Goal: Book appointment/travel/reservation

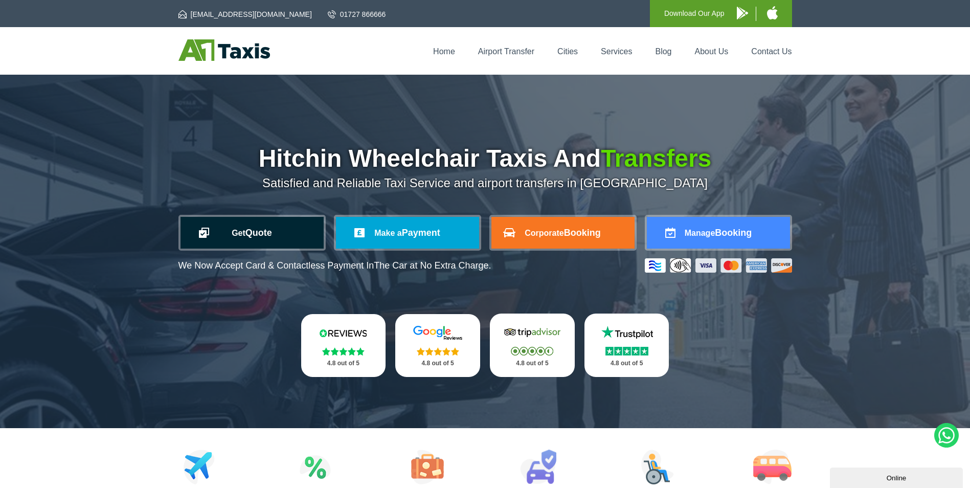
click at [281, 246] on link "Get Quote" at bounding box center [251, 233] width 143 height 32
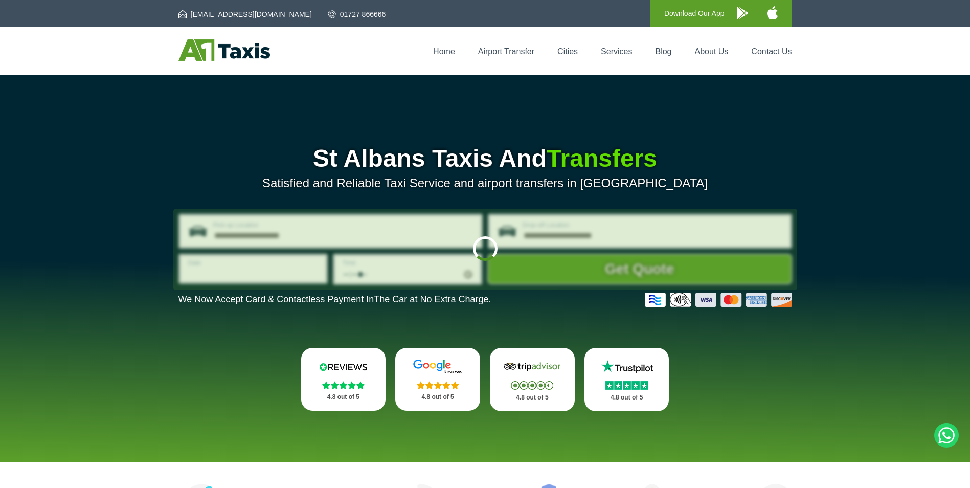
type input "**********"
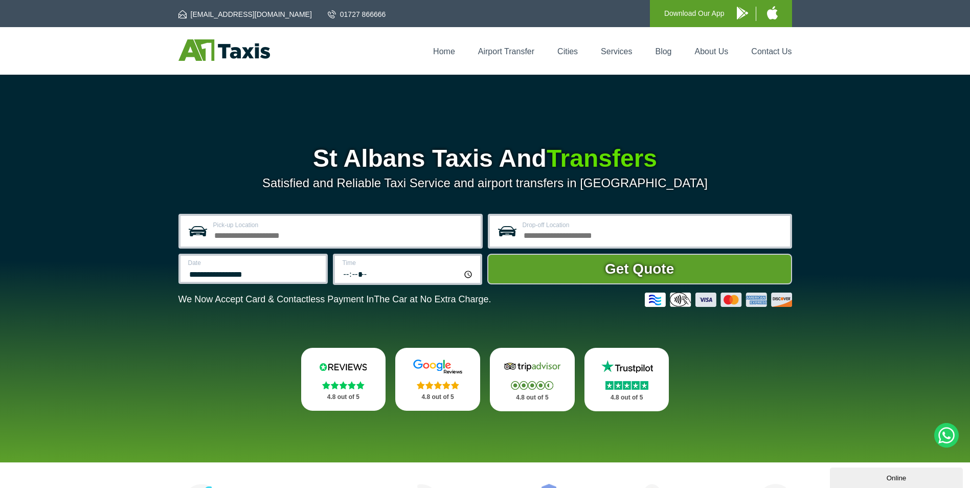
click at [257, 239] on input "Pick-up Location" at bounding box center [343, 234] width 261 height 12
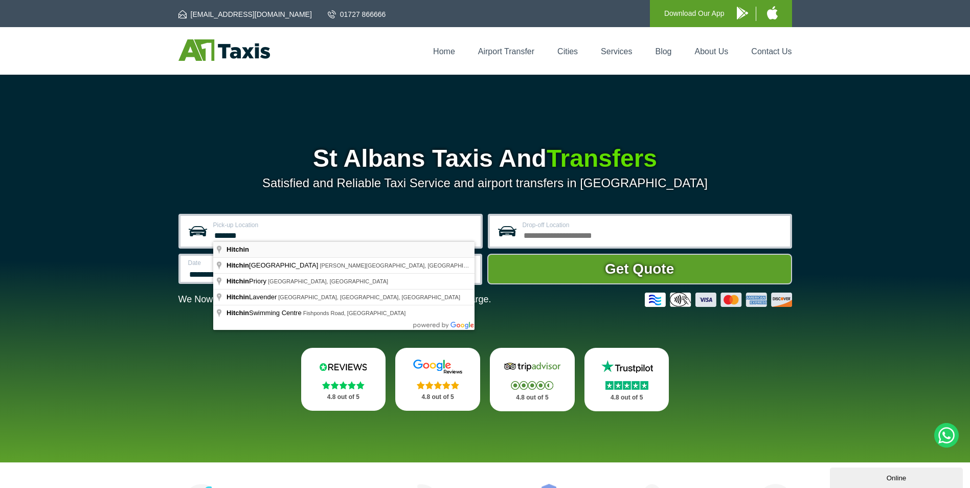
type input "*******"
